Goal: Use online tool/utility: Utilize a website feature to perform a specific function

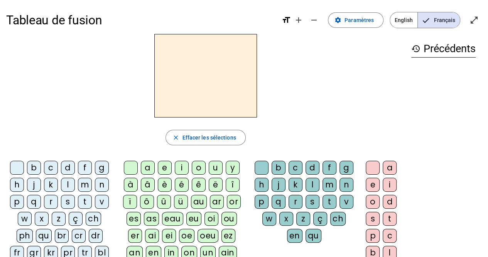
click at [101, 188] on div "n" at bounding box center [102, 185] width 14 height 14
click at [202, 168] on div "o" at bounding box center [199, 168] width 14 height 14
click at [327, 196] on div "t" at bounding box center [330, 202] width 14 height 14
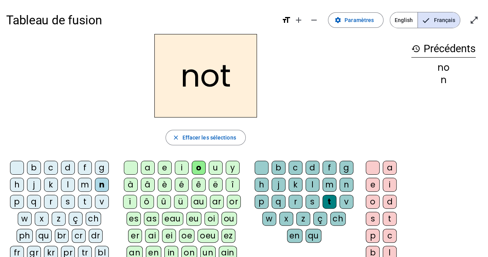
click at [371, 188] on div "e" at bounding box center [373, 185] width 14 height 14
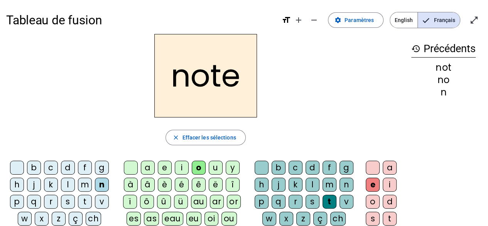
click at [293, 87] on div "note" at bounding box center [205, 75] width 399 height 83
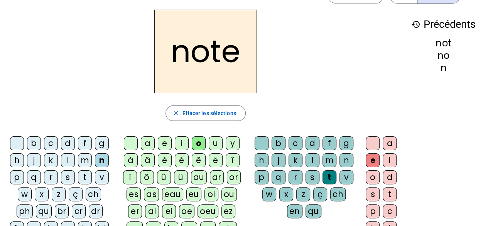
scroll to position [25, 0]
click at [96, 181] on div "v" at bounding box center [102, 177] width 14 height 14
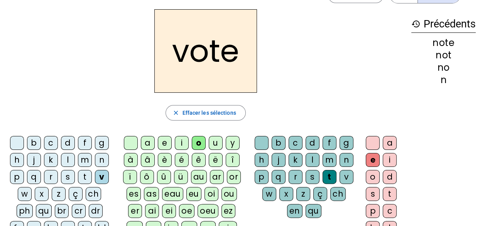
click at [183, 146] on div "i" at bounding box center [182, 143] width 14 height 14
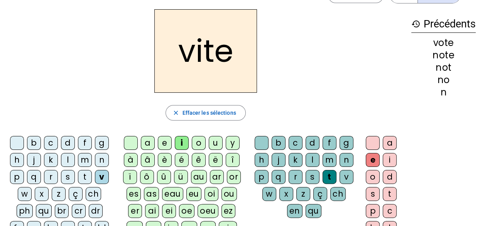
click at [306, 144] on div "d" at bounding box center [313, 143] width 14 height 14
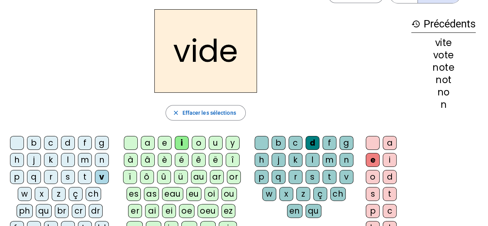
click at [58, 176] on div "r" at bounding box center [51, 177] width 14 height 14
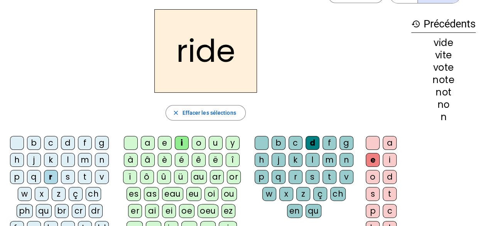
click at [218, 142] on div "u" at bounding box center [216, 143] width 14 height 14
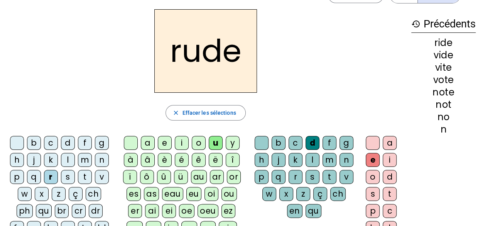
click at [315, 176] on div "s" at bounding box center [313, 177] width 14 height 14
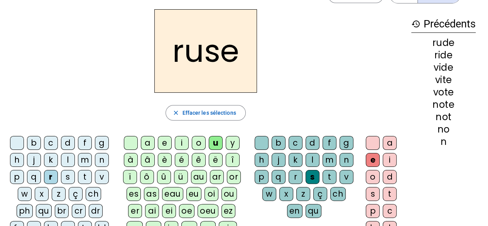
click at [83, 159] on div "m" at bounding box center [85, 160] width 14 height 14
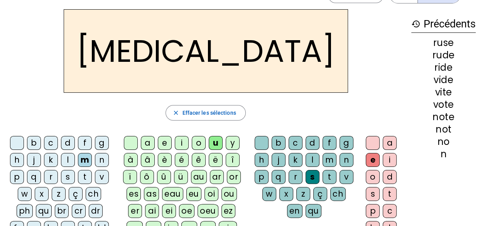
click at [36, 142] on div "b" at bounding box center [34, 143] width 14 height 14
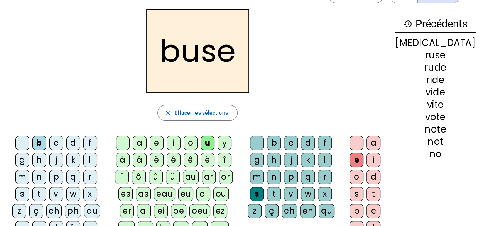
click at [181, 137] on div "i" at bounding box center [174, 143] width 14 height 14
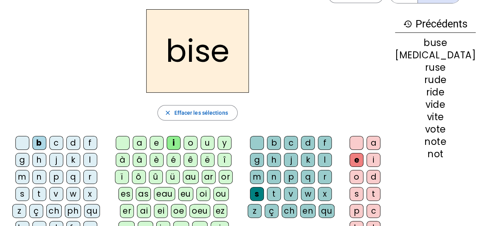
click at [147, 142] on div "a" at bounding box center [140, 143] width 14 height 14
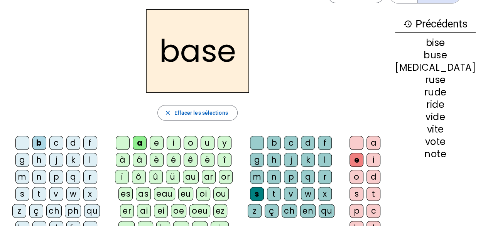
click at [364, 142] on div at bounding box center [357, 143] width 14 height 14
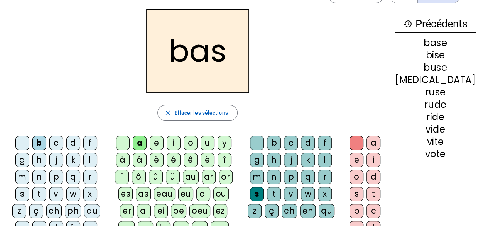
click at [49, 178] on div "p" at bounding box center [56, 177] width 14 height 14
